Goal: Information Seeking & Learning: Learn about a topic

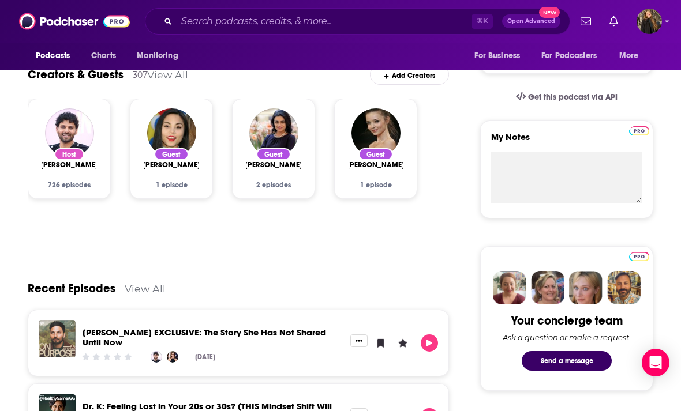
scroll to position [334, 0]
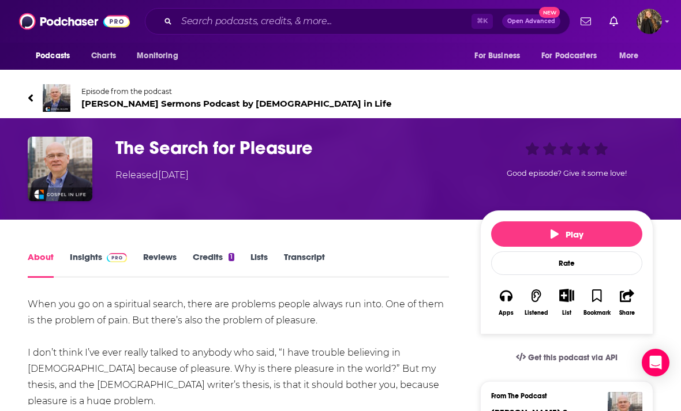
click at [243, 144] on h1 "The Search for Pleasure" at bounding box center [288, 148] width 346 height 22
click at [100, 258] on link "Insights" at bounding box center [98, 264] width 57 height 27
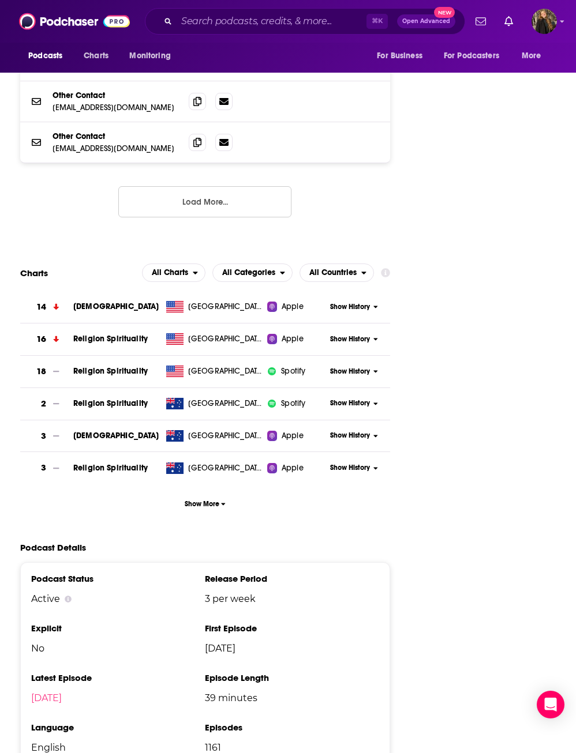
scroll to position [2136, 0]
